Goal: Information Seeking & Learning: Find specific fact

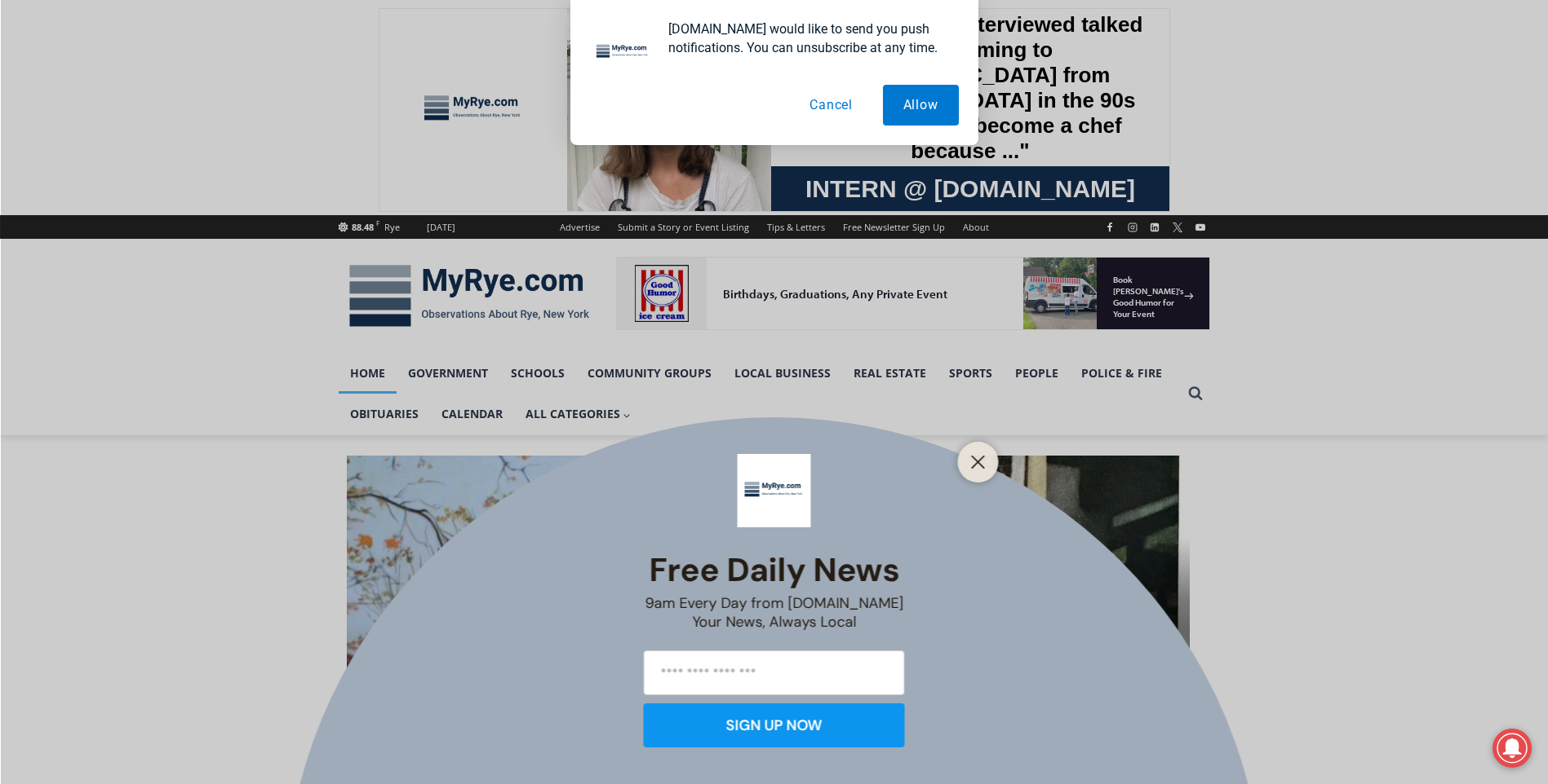
drag, startPoint x: 934, startPoint y: 113, endPoint x: 934, endPoint y: 127, distance: 14.0
click at [934, 113] on button "Allow" at bounding box center [920, 105] width 76 height 41
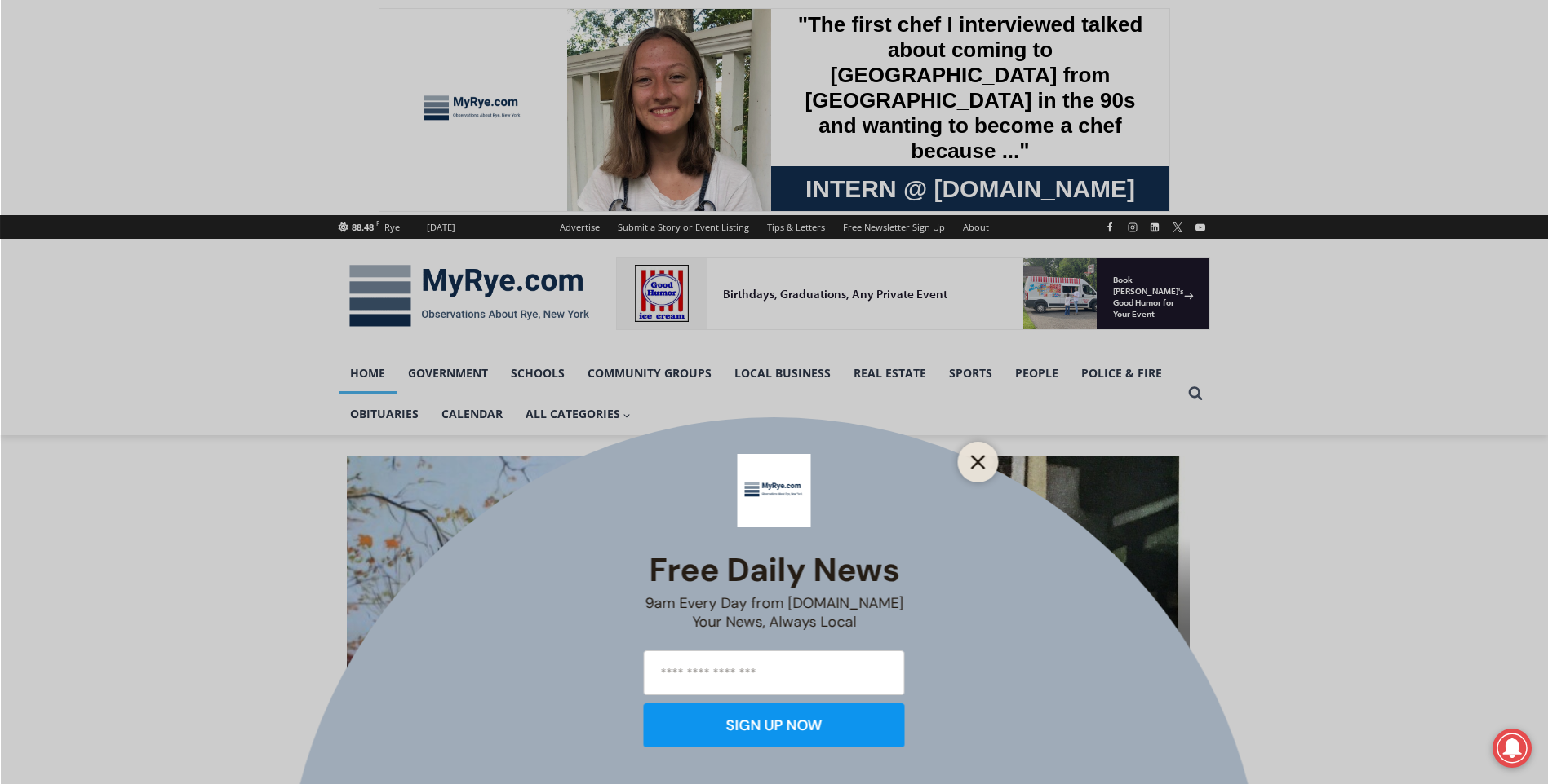
click at [977, 458] on icon "Close" at bounding box center [977, 462] width 15 height 15
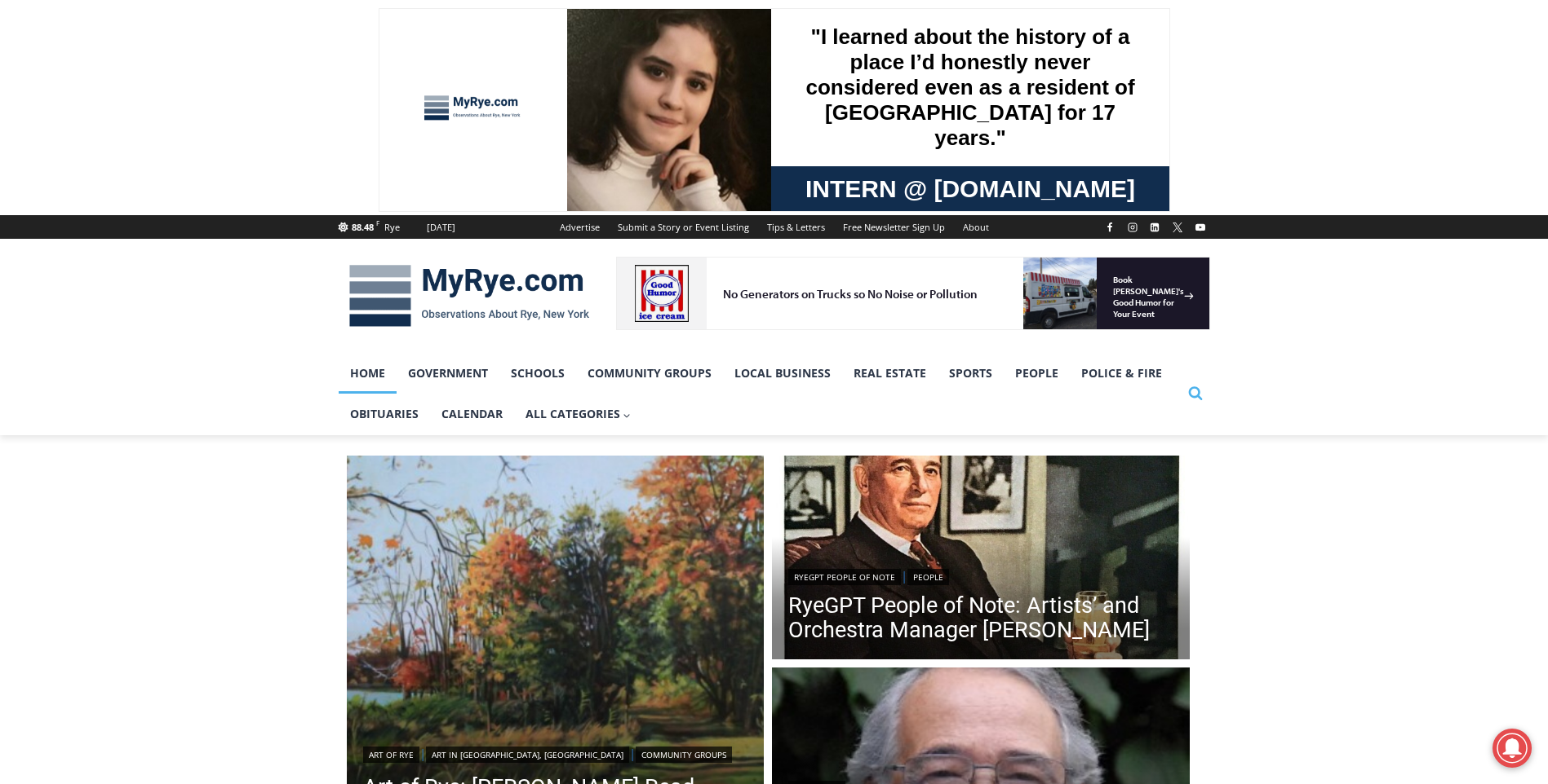
click at [1193, 392] on icon "Search" at bounding box center [1195, 392] width 15 height 15
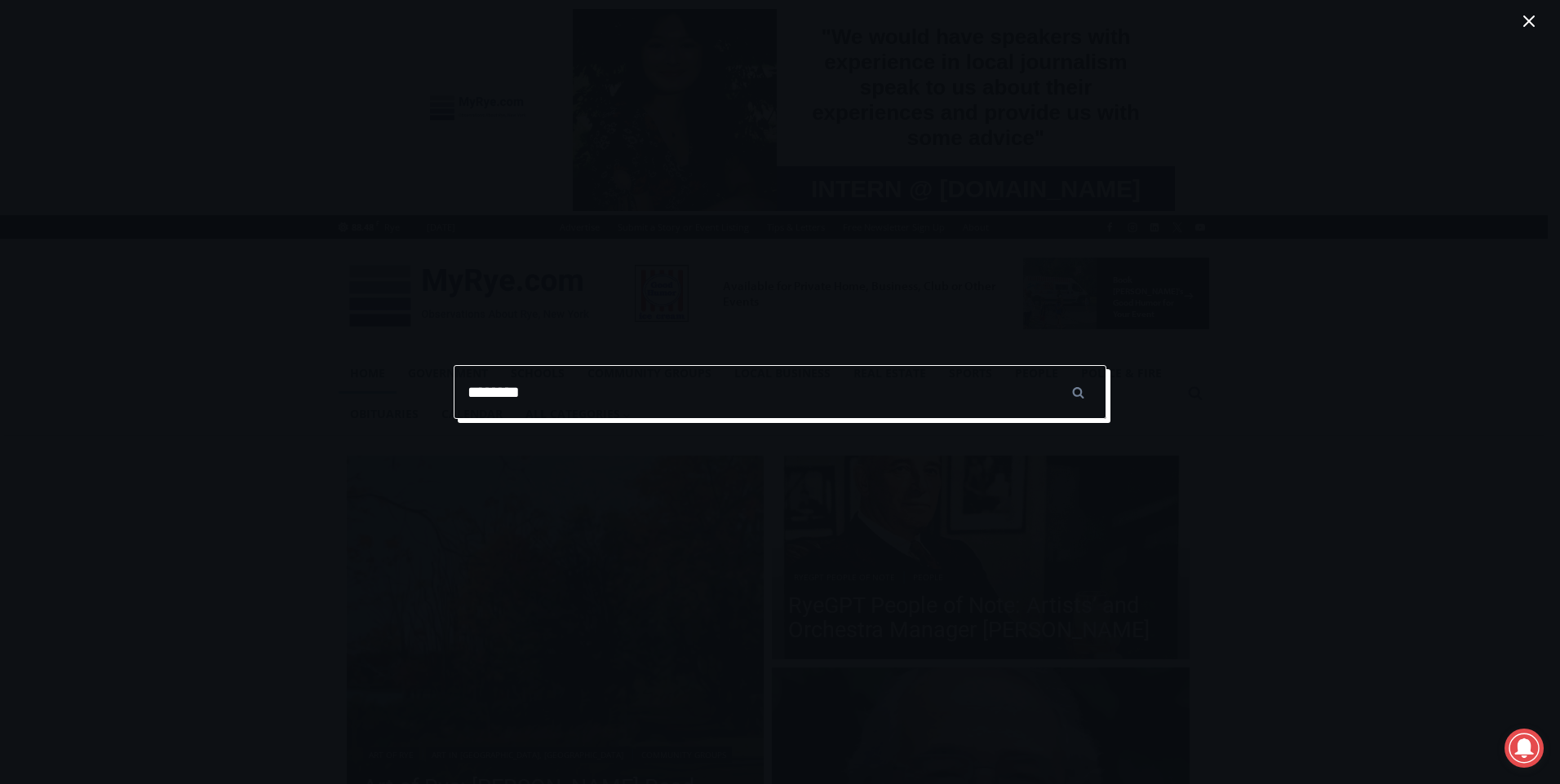
type input "********"
click at [1049, 366] on input "******" at bounding box center [1077, 392] width 57 height 54
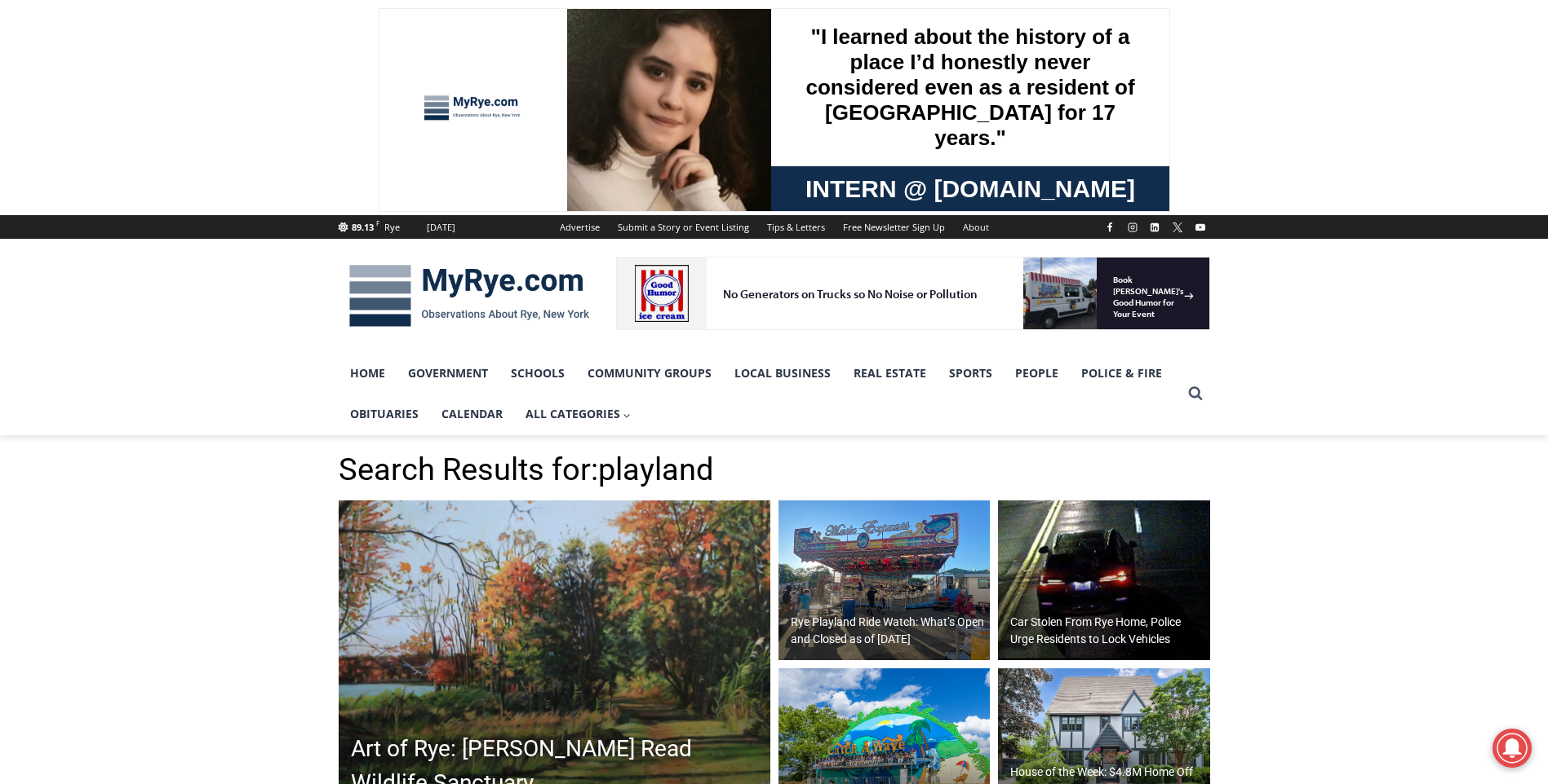
click at [868, 617] on h2 "Rye Playland Ride Watch: What’s Open and Closed as of [DATE]" at bounding box center [888, 631] width 196 height 34
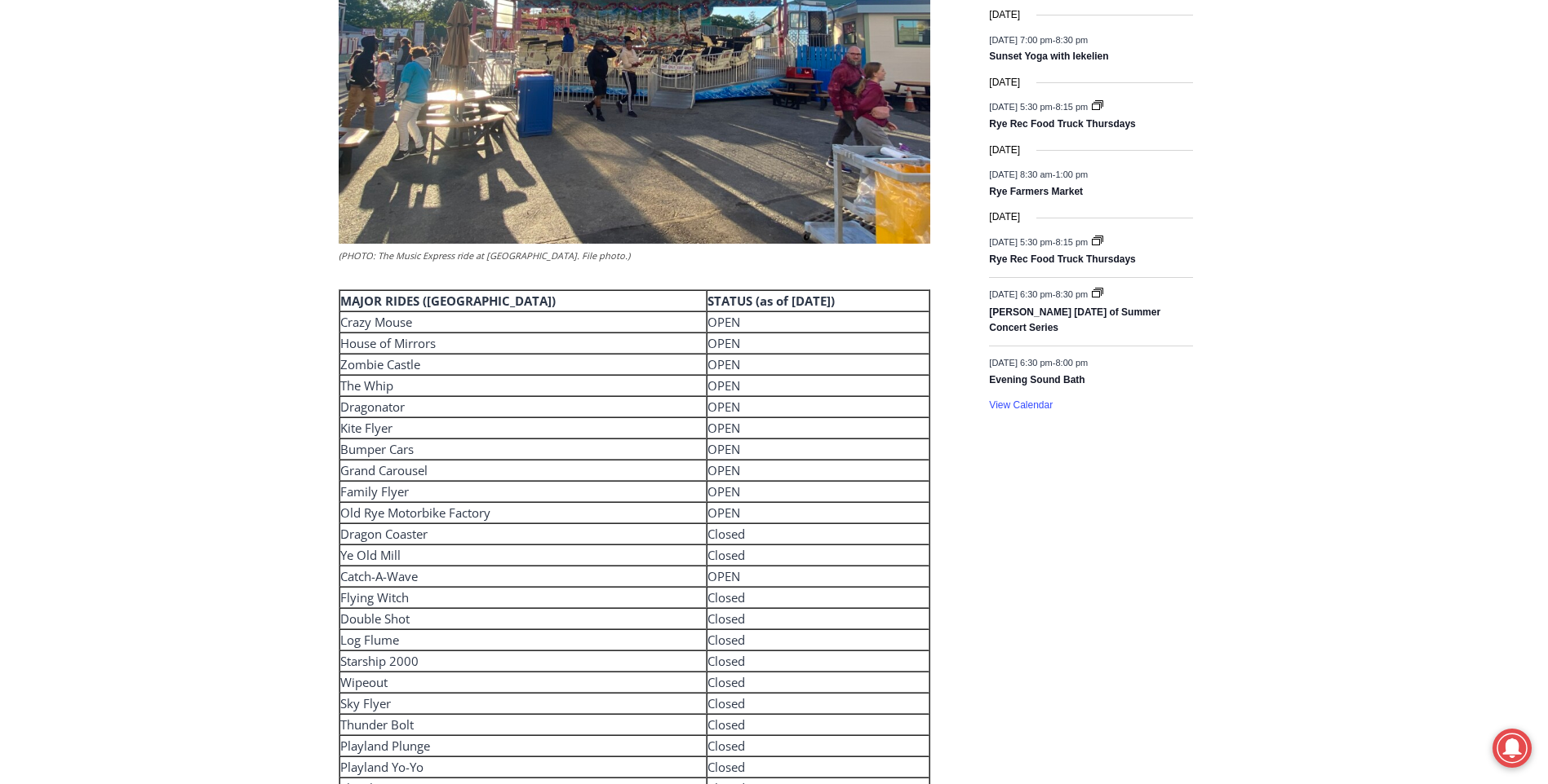
scroll to position [2609, 0]
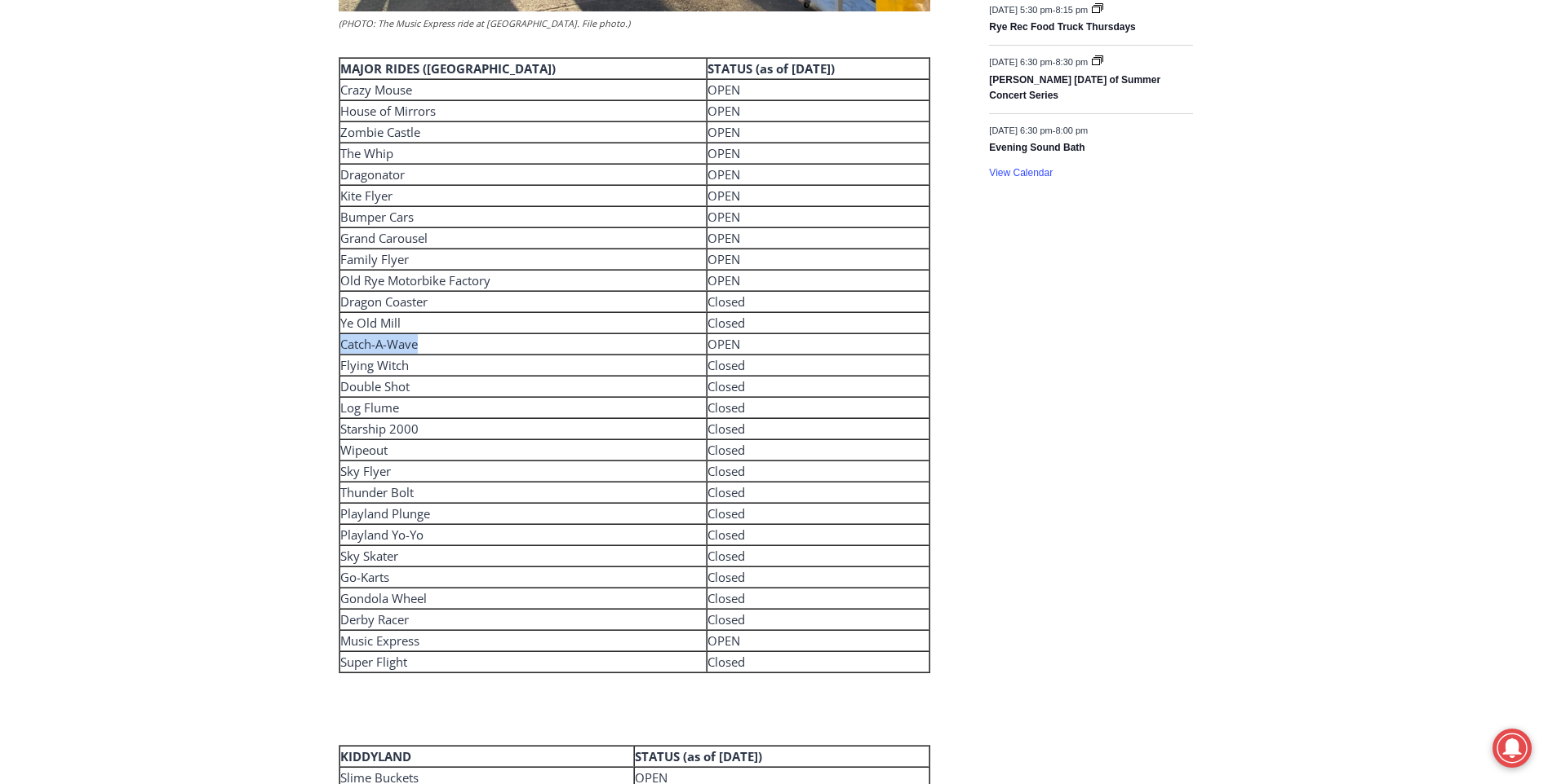
drag, startPoint x: 440, startPoint y: 341, endPoint x: 344, endPoint y: 346, distance: 96.1
click at [344, 346] on td "Catch-A-Wave" at bounding box center [523, 344] width 367 height 21
drag, startPoint x: 344, startPoint y: 346, endPoint x: 355, endPoint y: 345, distance: 11.0
copy td "Catch-A-Wave"
